Goal: Task Accomplishment & Management: Manage account settings

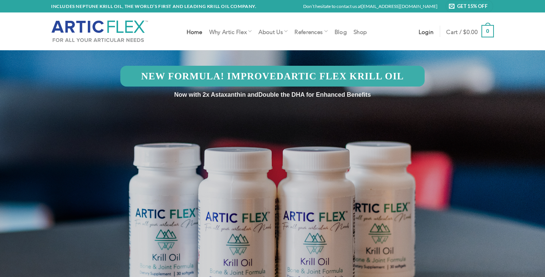
click at [425, 34] on span "Login" at bounding box center [425, 31] width 15 height 6
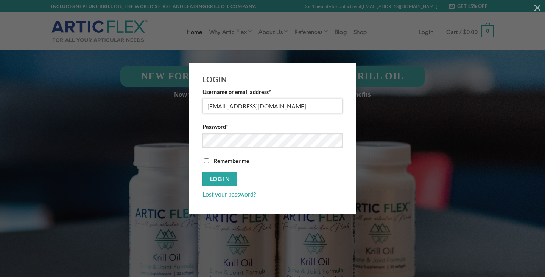
type input "[EMAIL_ADDRESS][DOMAIN_NAME]"
click at [211, 175] on button "Log in" at bounding box center [219, 179] width 35 height 15
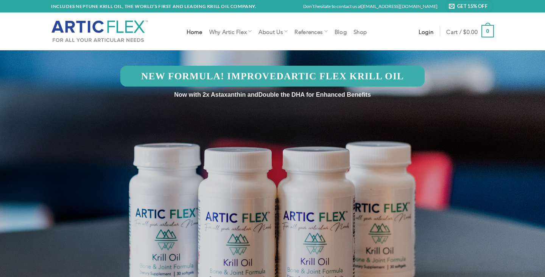
click at [427, 30] on span "Login" at bounding box center [425, 31] width 15 height 6
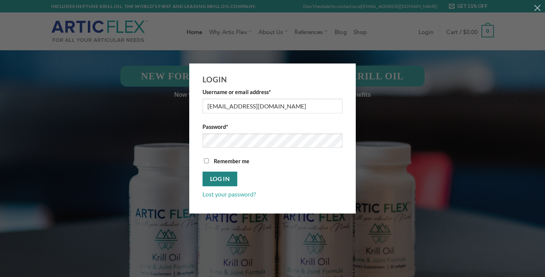
click at [220, 177] on button "Log in" at bounding box center [219, 179] width 35 height 15
